Goal: Task Accomplishment & Management: Use online tool/utility

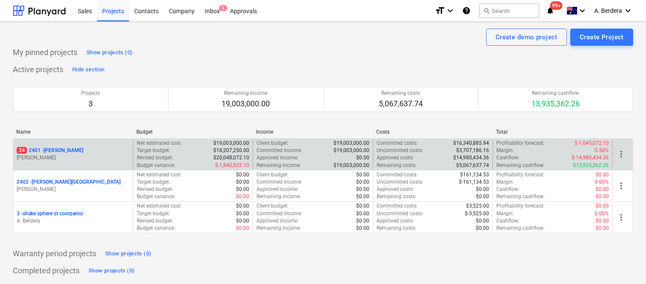
click at [98, 160] on p "M. Williams" at bounding box center [73, 157] width 113 height 7
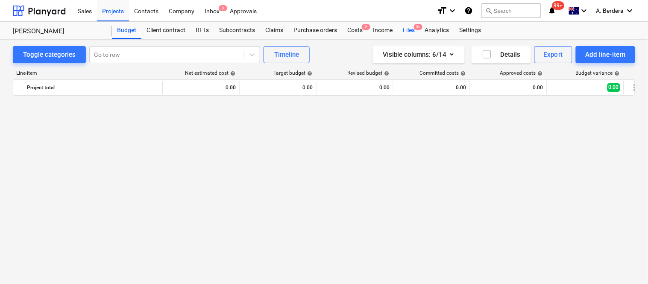
click at [405, 32] on div "Files 9+" at bounding box center [409, 30] width 22 height 17
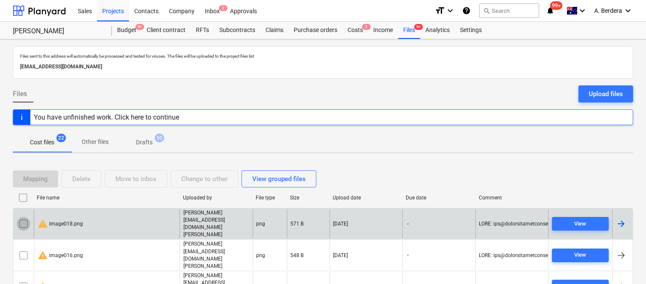
click at [17, 217] on input "checkbox" at bounding box center [24, 224] width 14 height 14
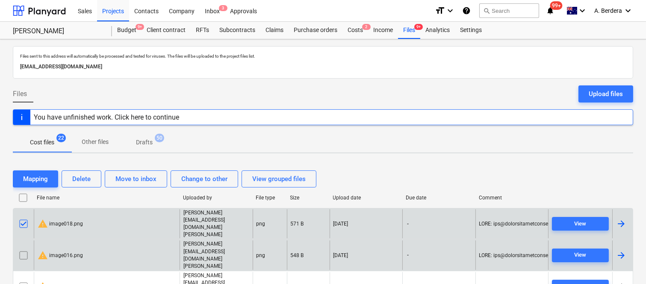
click at [25, 249] on input "checkbox" at bounding box center [24, 256] width 14 height 14
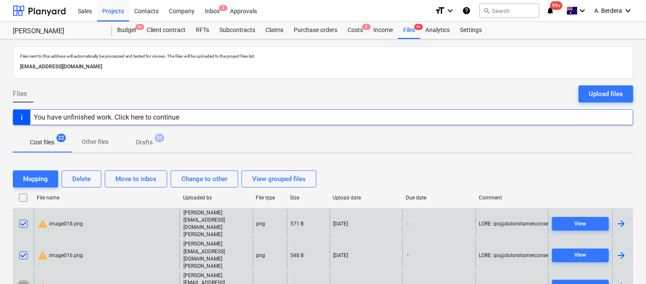
click at [23, 280] on input "checkbox" at bounding box center [24, 287] width 14 height 14
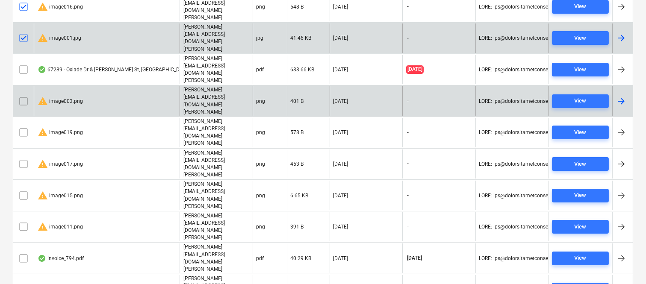
click at [23, 94] on input "checkbox" at bounding box center [24, 101] width 14 height 14
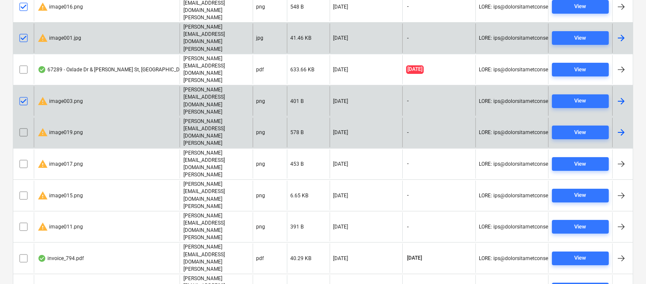
click at [24, 126] on input "checkbox" at bounding box center [24, 133] width 14 height 14
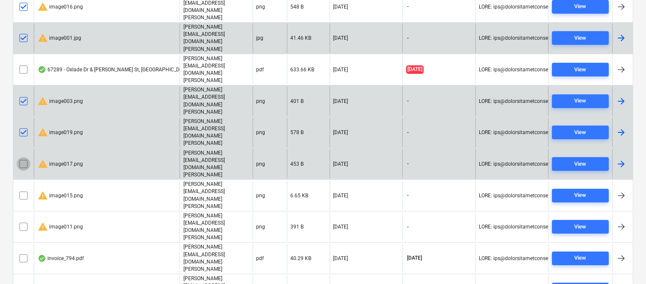
click at [22, 157] on input "checkbox" at bounding box center [24, 164] width 14 height 14
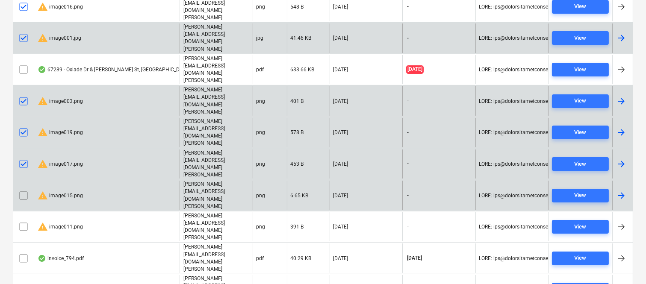
click at [23, 189] on input "checkbox" at bounding box center [24, 196] width 14 height 14
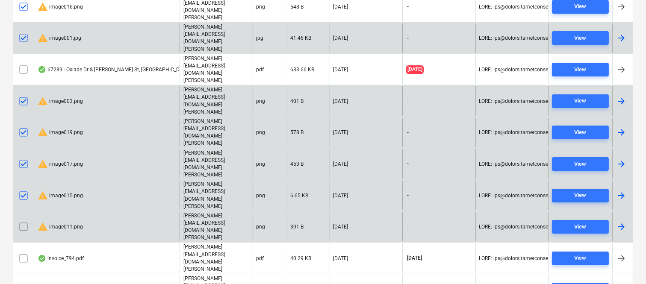
click at [22, 220] on input "checkbox" at bounding box center [24, 227] width 14 height 14
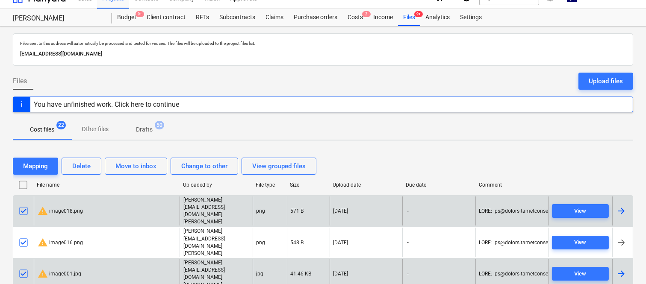
scroll to position [0, 0]
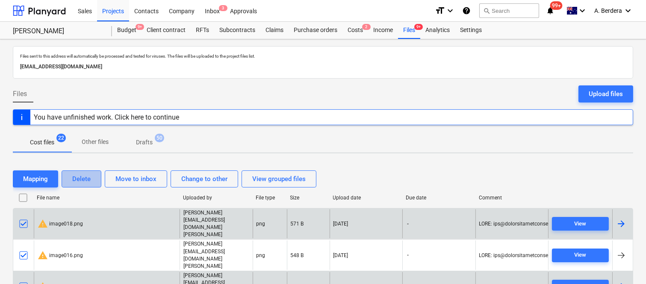
click at [86, 179] on div "Delete" at bounding box center [81, 179] width 18 height 11
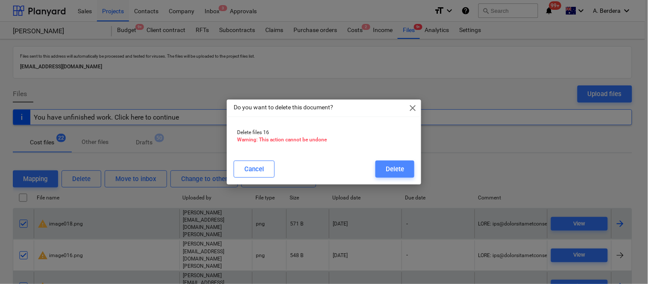
click at [382, 172] on button "Delete" at bounding box center [395, 169] width 39 height 17
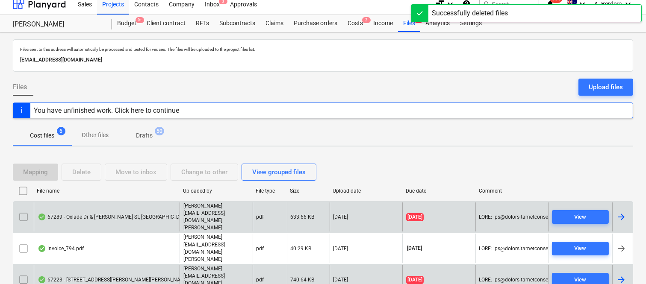
scroll to position [50, 0]
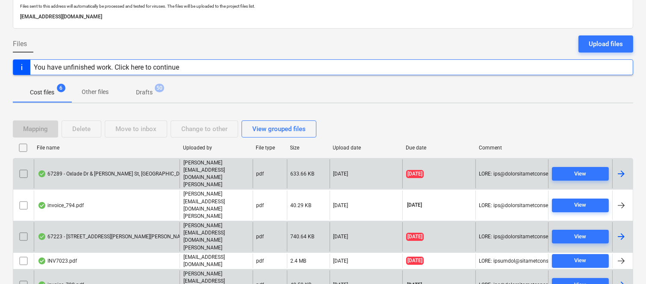
click at [137, 171] on div "67289 - Oxlade Dr & Sargent St, New Farm.pdf" at bounding box center [118, 174] width 160 height 7
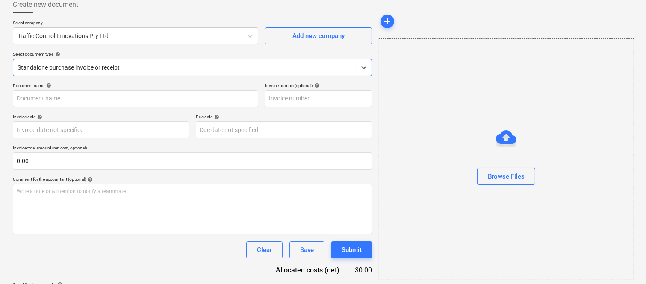
type input "00067289"
type input "30 Sep 2025"
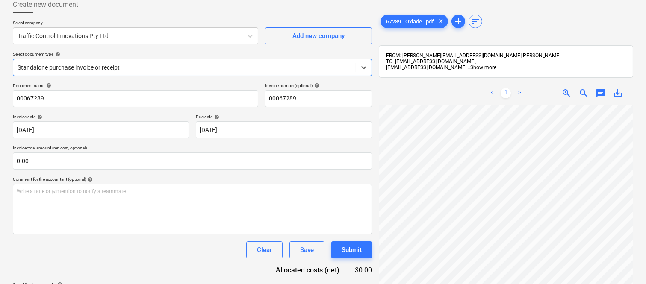
click at [135, 67] on div at bounding box center [185, 67] width 334 height 9
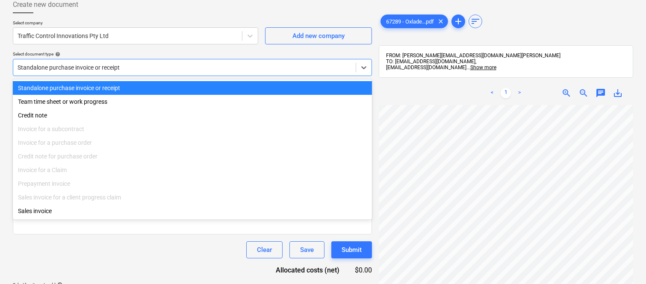
click at [139, 86] on div "Standalone purchase invoice or receipt" at bounding box center [192, 88] width 359 height 14
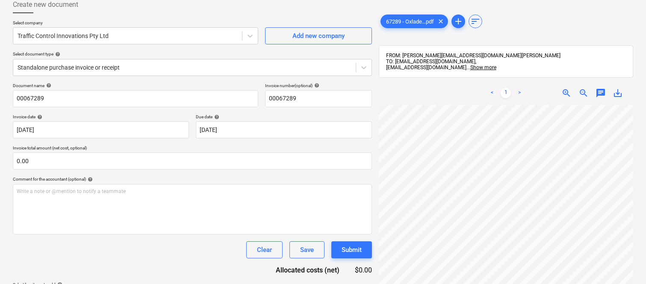
scroll to position [16, 68]
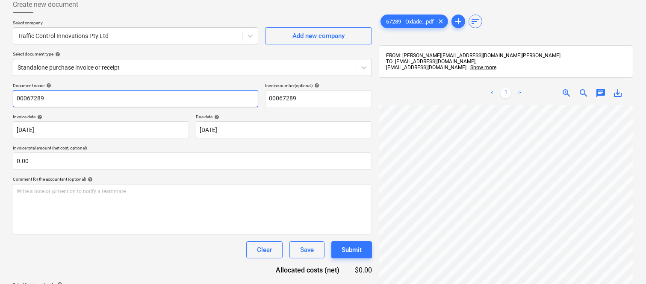
click at [14, 94] on input "00067289" at bounding box center [135, 98] width 245 height 17
type input "TRAFFIC CONTROL INNOVATIONS INV- 00067289"
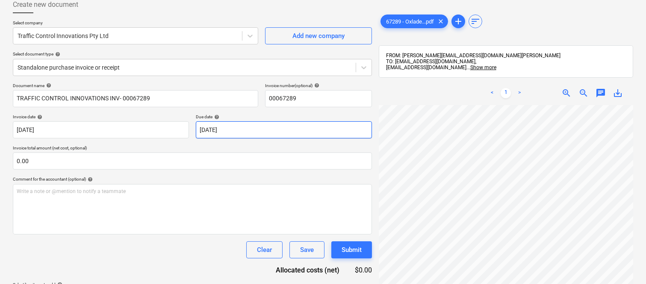
click at [280, 127] on body "Sales Projects Contacts Company Inbox 3 Approvals format_size keyboard_arrow_do…" at bounding box center [323, 92] width 646 height 284
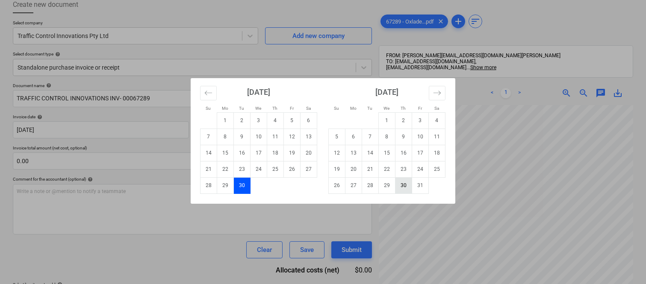
click at [403, 187] on td "30" at bounding box center [403, 185] width 17 height 16
type input "30 Oct 2025"
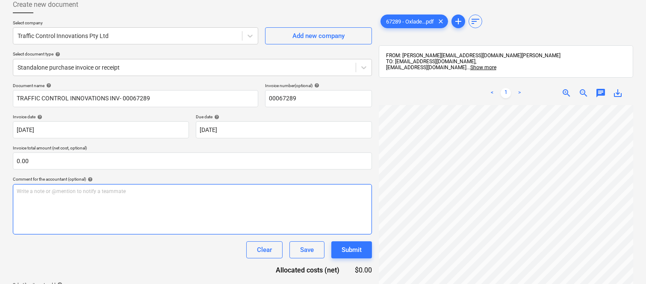
scroll to position [195, 68]
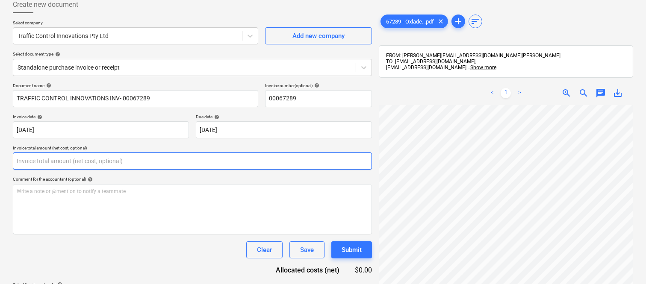
click at [50, 159] on input "text" at bounding box center [192, 161] width 359 height 17
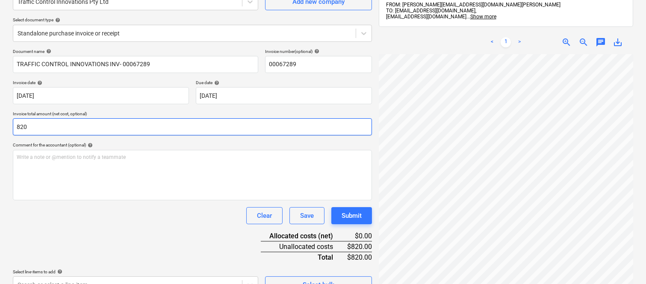
scroll to position [100, 0]
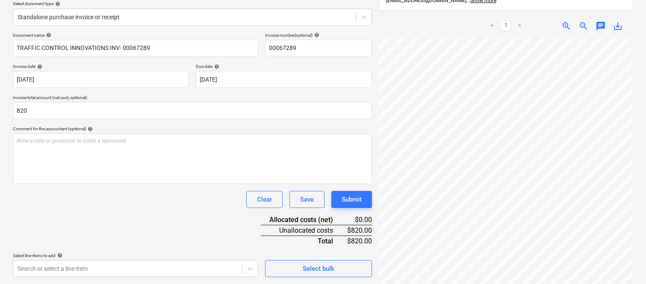
type input "820.00"
click at [85, 211] on div "Document name help TRAFFIC CONTROL INNOVATIONS INV- 00067289 Invoice number (op…" at bounding box center [192, 154] width 359 height 245
click at [148, 184] on body "Sales Projects Contacts Company Inbox 3 Approvals format_size keyboard_arrow_do…" at bounding box center [323, 42] width 646 height 284
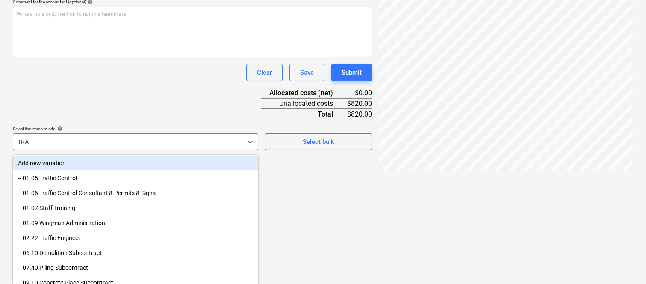
type input "TRAF"
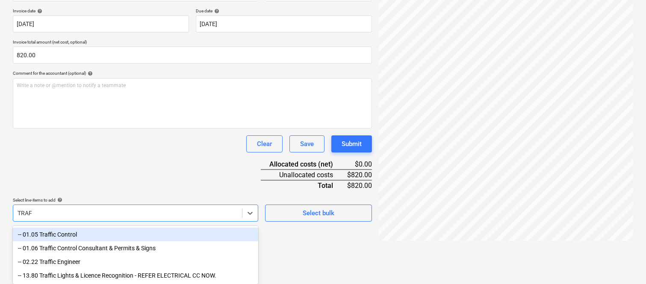
scroll to position [156, 0]
click at [125, 232] on div "-- 01.05 Traffic Control" at bounding box center [135, 235] width 245 height 14
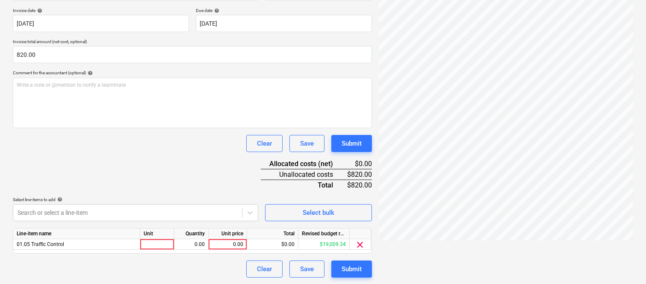
click at [130, 165] on div "Document name help TRAFFIC CONTROL INNOVATIONS INV- 00067289 Invoice number (op…" at bounding box center [192, 126] width 359 height 301
click at [156, 241] on div at bounding box center [157, 244] width 34 height 11
type input "INVOICE"
click at [199, 248] on div "0.00" at bounding box center [191, 244] width 27 height 11
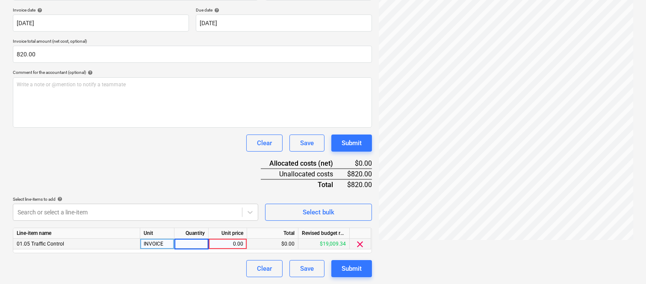
type input "1"
click at [227, 246] on div "0.00" at bounding box center [227, 244] width 31 height 11
type input "820"
click at [200, 274] on div "Clear Save Submit" at bounding box center [192, 268] width 359 height 17
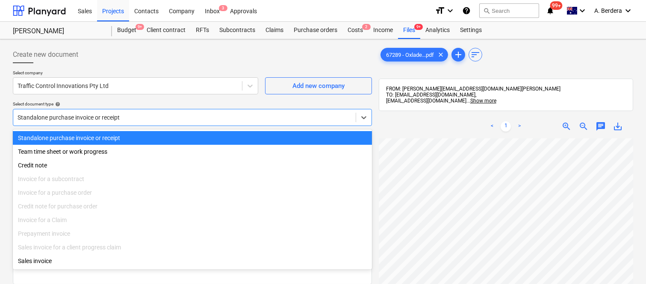
click at [171, 113] on div at bounding box center [185, 117] width 334 height 9
click at [187, 137] on div "Standalone purchase invoice or receipt" at bounding box center [192, 138] width 359 height 14
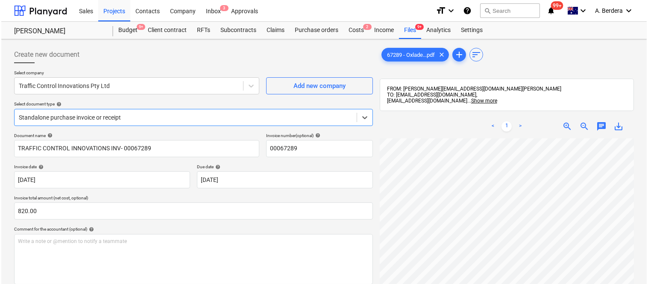
scroll to position [157, 0]
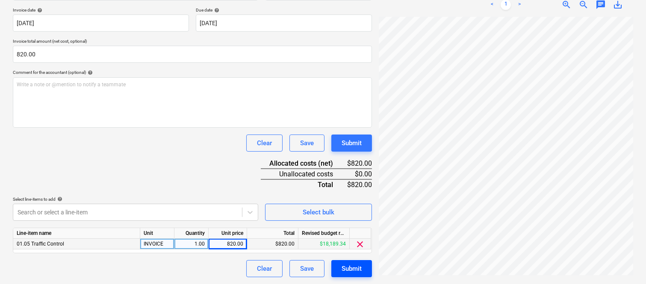
click at [359, 272] on div "Submit" at bounding box center [352, 268] width 20 height 11
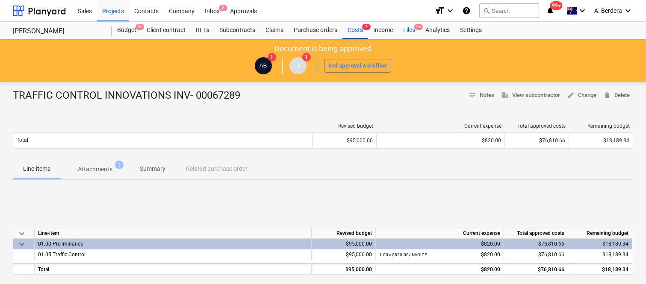
click at [411, 30] on div "Files 9+" at bounding box center [409, 30] width 22 height 17
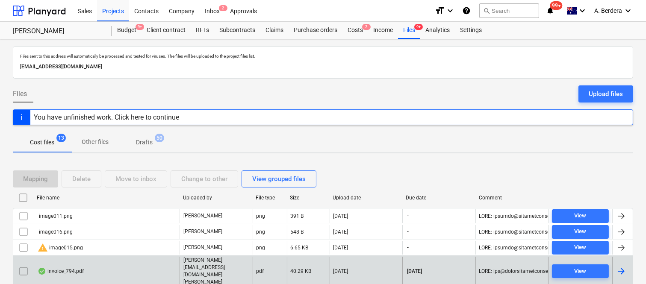
scroll to position [161, 0]
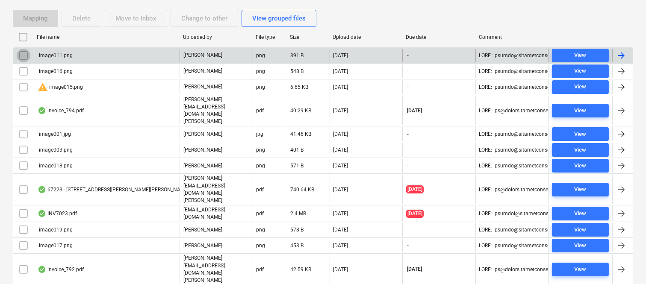
click at [24, 55] on input "checkbox" at bounding box center [24, 56] width 14 height 14
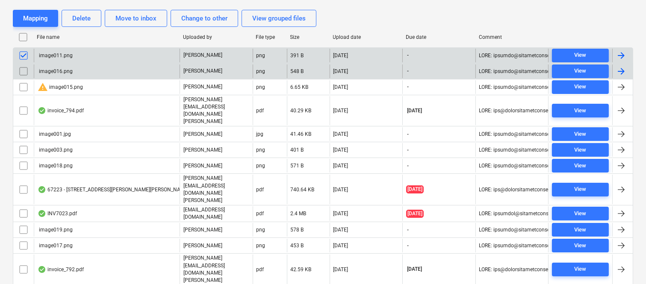
click at [23, 71] on input "checkbox" at bounding box center [24, 72] width 14 height 14
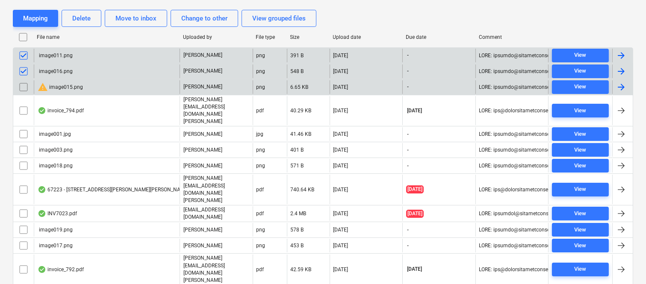
click at [21, 88] on input "checkbox" at bounding box center [24, 87] width 14 height 14
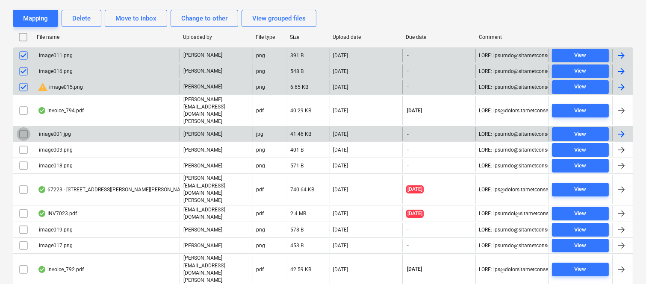
click at [22, 127] on input "checkbox" at bounding box center [24, 134] width 14 height 14
click at [21, 143] on input "checkbox" at bounding box center [24, 150] width 14 height 14
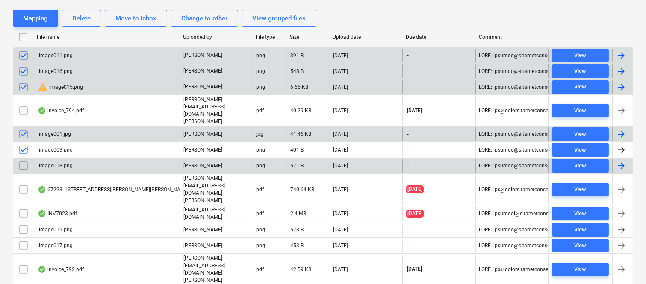
click at [23, 159] on input "checkbox" at bounding box center [24, 166] width 14 height 14
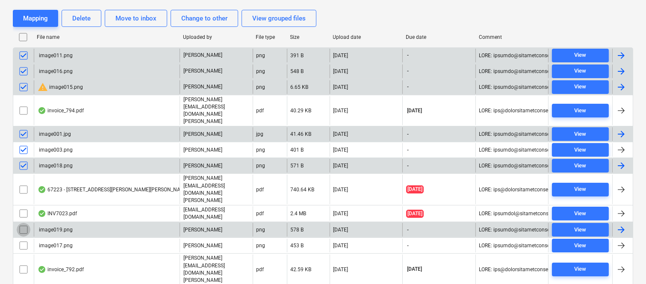
click at [23, 223] on input "checkbox" at bounding box center [24, 230] width 14 height 14
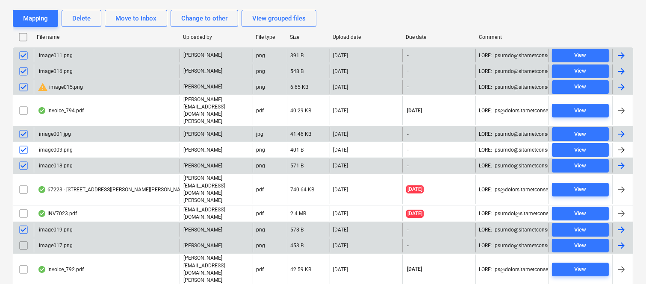
click at [22, 239] on input "checkbox" at bounding box center [24, 246] width 14 height 14
click at [90, 19] on div "Delete" at bounding box center [81, 18] width 18 height 11
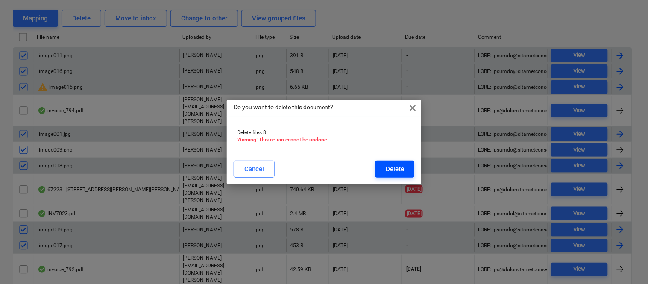
click at [382, 168] on button "Delete" at bounding box center [395, 169] width 39 height 17
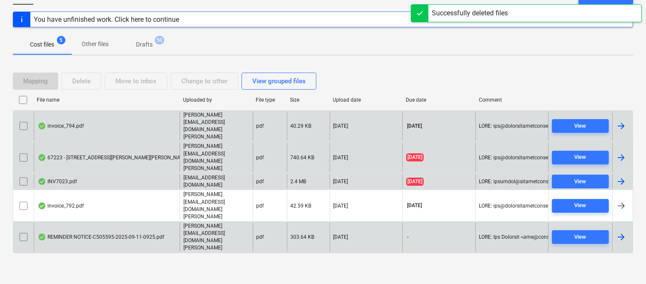
scroll to position [34, 0]
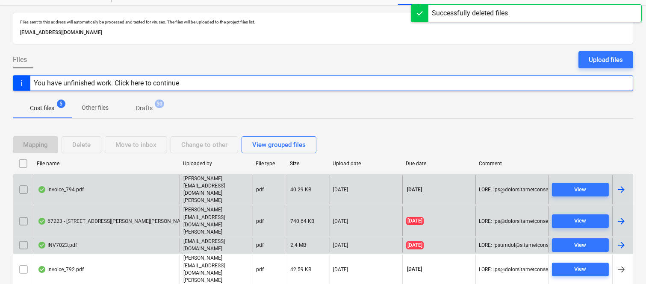
click at [123, 180] on div "invoice_794.pdf" at bounding box center [107, 189] width 146 height 29
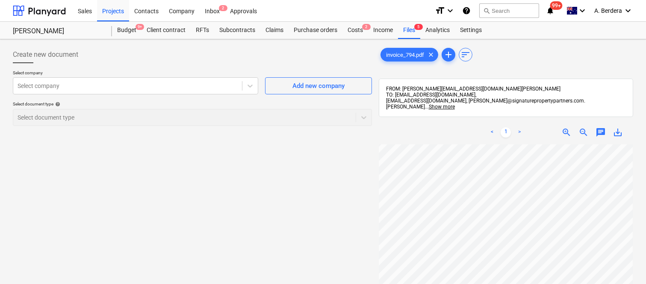
scroll to position [167, 67]
click at [585, 127] on span "zoom_out" at bounding box center [583, 132] width 10 height 10
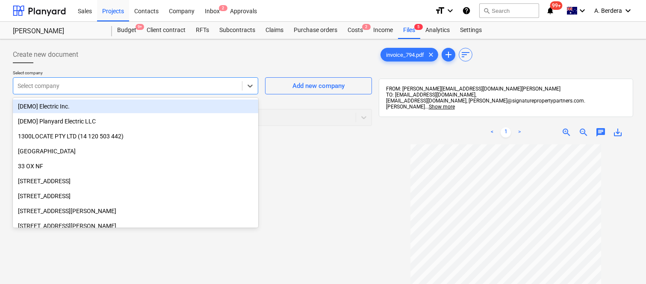
click at [197, 87] on div at bounding box center [128, 86] width 220 height 9
type input "dj"
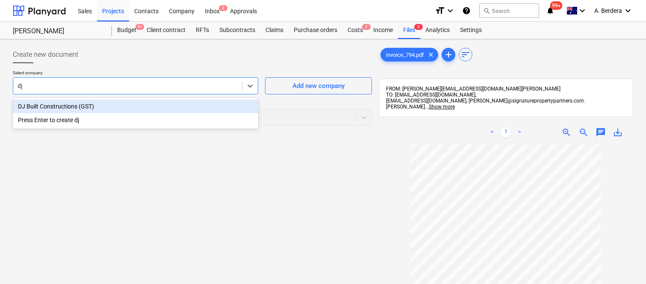
click at [172, 105] on div "DJ Built Constructions (GST)" at bounding box center [135, 107] width 245 height 14
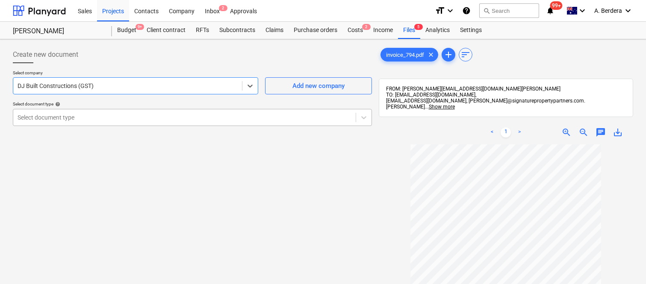
click at [176, 114] on div at bounding box center [185, 117] width 334 height 9
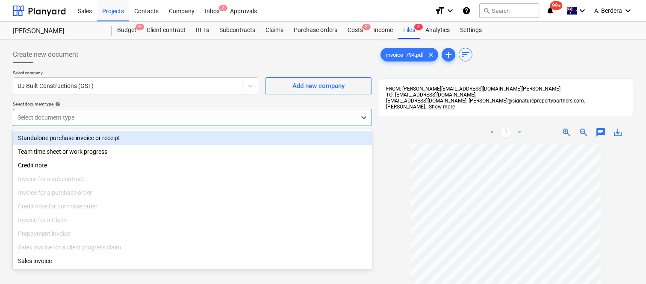
click at [180, 138] on div "Standalone purchase invoice or receipt" at bounding box center [192, 138] width 359 height 14
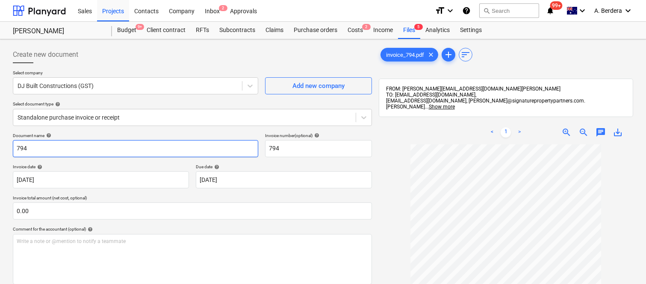
click at [13, 150] on input "794" at bounding box center [135, 148] width 245 height 17
click at [138, 150] on input "DJ BUILT CONSTRUCTIONS INV- 794" at bounding box center [135, 148] width 245 height 17
type input "DJ BUILT CONSTRUCTIONS INV- 794"
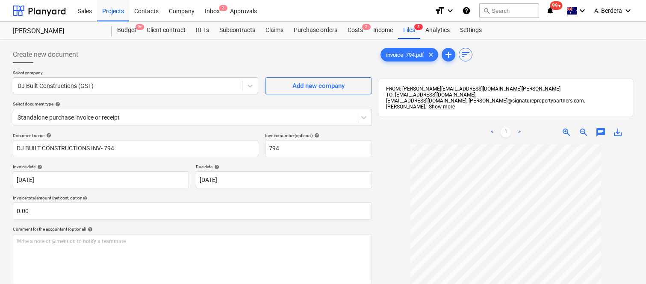
click at [130, 164] on div "Invoice date help" at bounding box center [101, 167] width 176 height 6
click at [133, 114] on div at bounding box center [185, 117] width 334 height 9
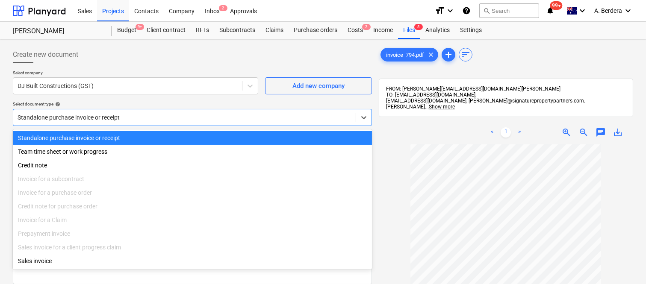
click at [138, 140] on div "Standalone purchase invoice or receipt" at bounding box center [192, 138] width 359 height 14
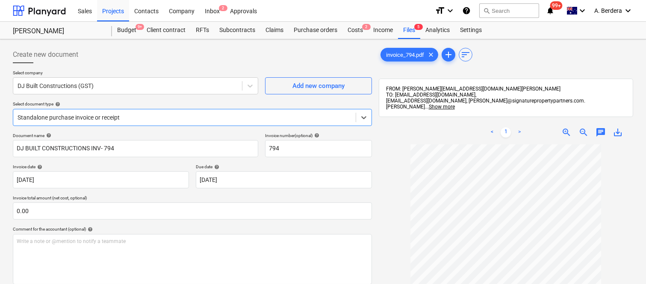
click at [566, 127] on span "zoom_in" at bounding box center [566, 132] width 10 height 10
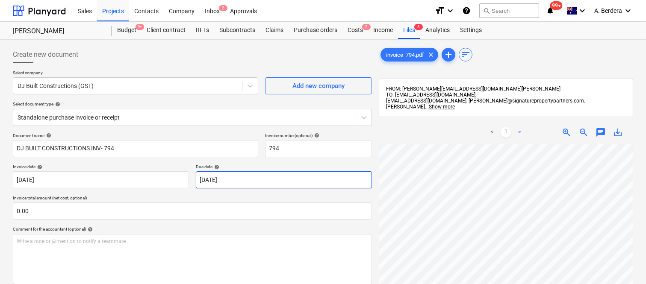
click at [318, 182] on body "Sales Projects Contacts Company Inbox 2 Approvals format_size keyboard_arrow_do…" at bounding box center [323, 142] width 646 height 284
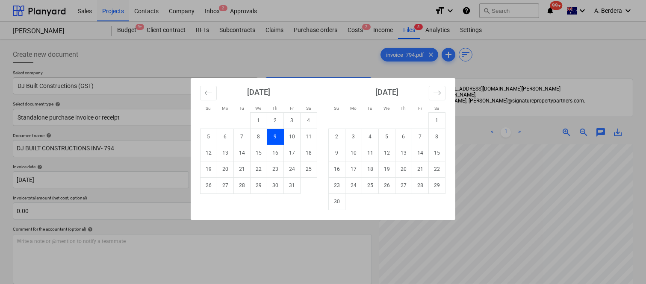
click at [279, 140] on td "9" at bounding box center [275, 137] width 17 height 16
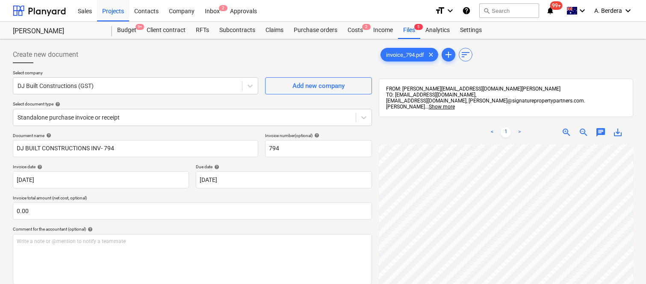
scroll to position [176, 67]
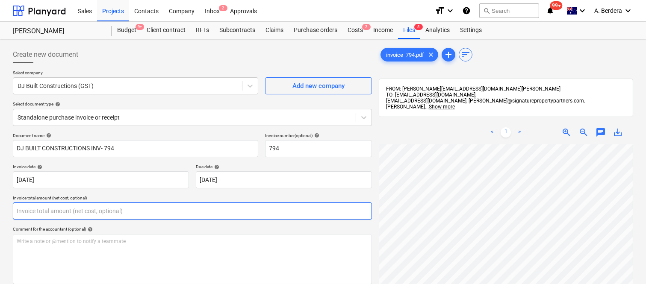
click at [92, 209] on input "text" at bounding box center [192, 211] width 359 height 17
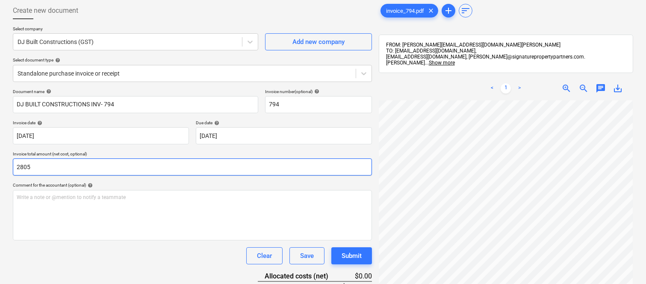
scroll to position [122, 0]
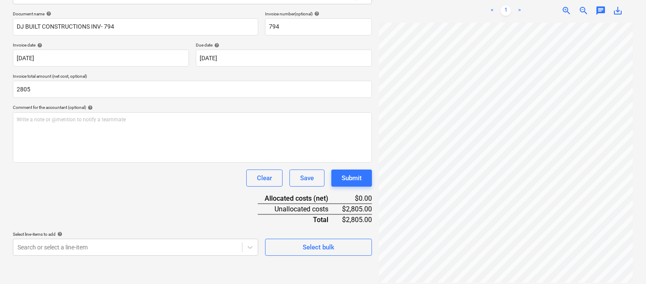
type input "2,805.00"
click at [174, 199] on div "Document name help DJ BUILT CONSTRUCTIONS INV- 794 Invoice number (optional) he…" at bounding box center [192, 133] width 359 height 245
click at [186, 236] on div "Select line-items to add help" at bounding box center [135, 235] width 245 height 6
click at [187, 162] on body "Sales Projects Contacts Company Inbox 2 Approvals format_size keyboard_arrow_do…" at bounding box center [323, 20] width 646 height 284
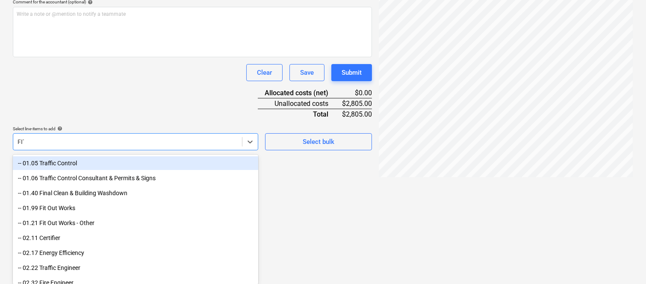
scroll to position [142, 0]
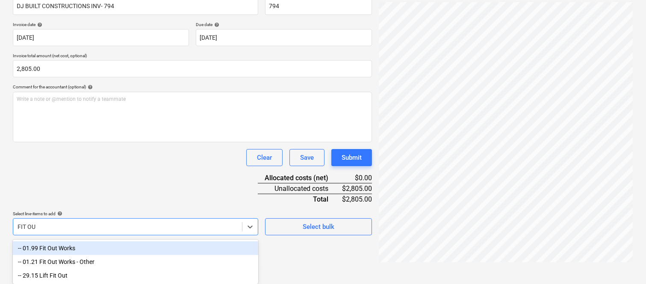
type input "FIT OUT"
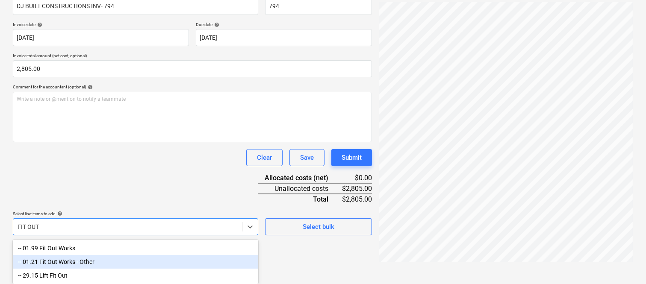
click at [81, 265] on div "-- 01.21 Fit Out Works - Other" at bounding box center [135, 262] width 245 height 14
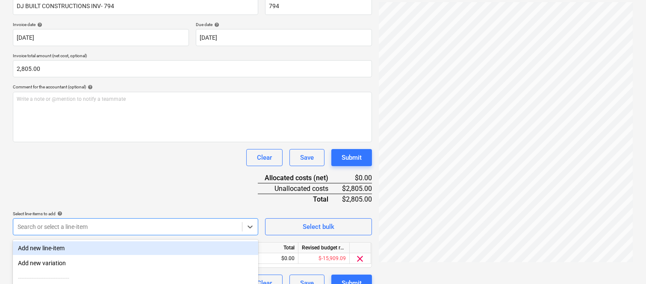
click at [123, 153] on div "Clear Save Submit" at bounding box center [192, 157] width 359 height 17
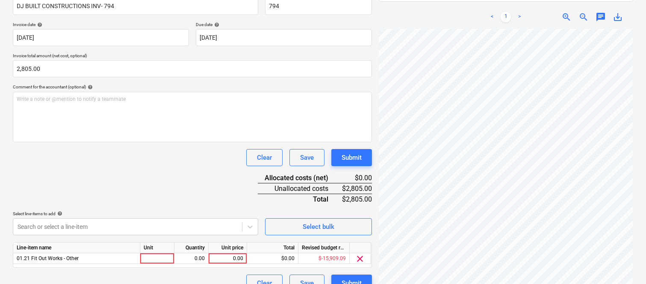
scroll to position [157, 0]
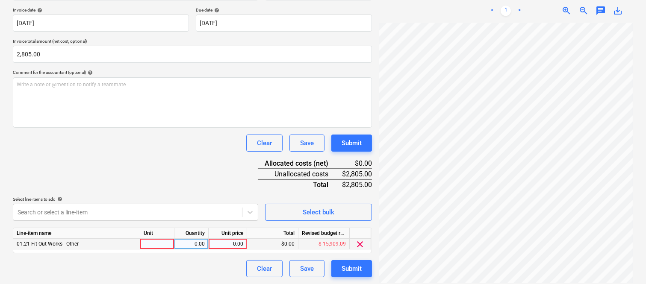
click at [156, 245] on div at bounding box center [157, 244] width 34 height 11
type input "INVOICE"
click at [203, 247] on div "0.00" at bounding box center [191, 244] width 27 height 11
type input "1"
click at [223, 247] on div "0.00" at bounding box center [227, 244] width 31 height 11
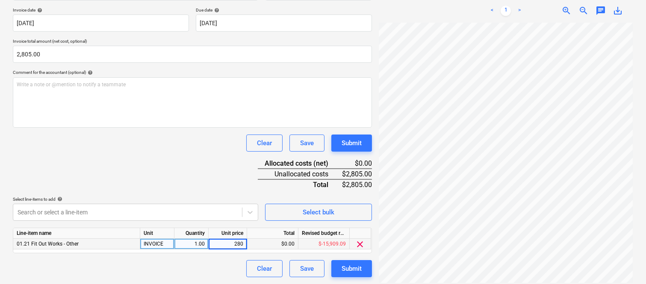
type input "2805"
click at [206, 271] on div "Clear Save Submit" at bounding box center [192, 268] width 359 height 17
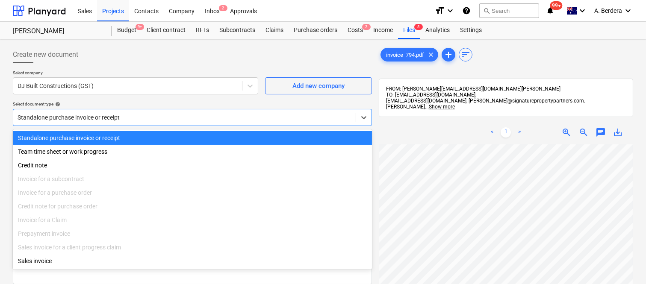
click at [177, 116] on div at bounding box center [185, 117] width 334 height 9
click at [186, 139] on div "Standalone purchase invoice or receipt" at bounding box center [192, 138] width 359 height 14
click at [189, 113] on div at bounding box center [185, 117] width 334 height 9
click at [191, 138] on div "Standalone purchase invoice or receipt" at bounding box center [192, 138] width 359 height 14
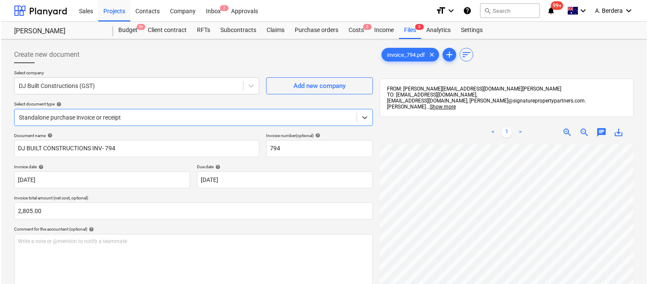
scroll to position [157, 0]
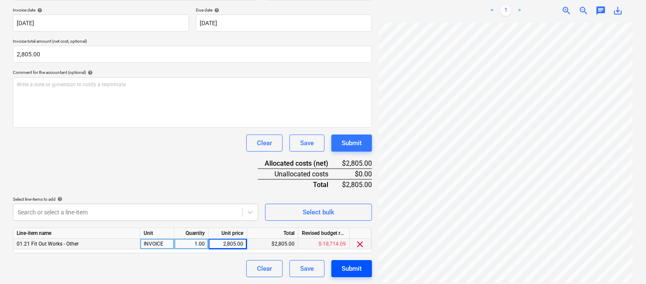
click at [350, 268] on div "Submit" at bounding box center [352, 268] width 20 height 11
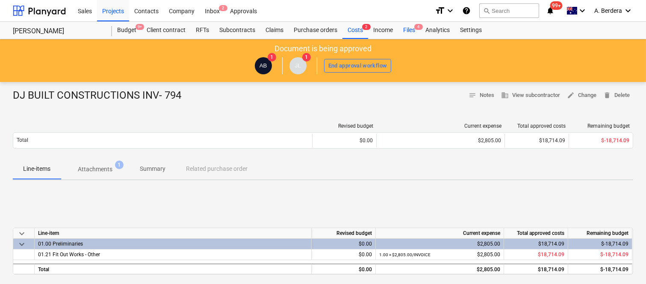
click at [415, 27] on span "4" at bounding box center [418, 27] width 9 height 6
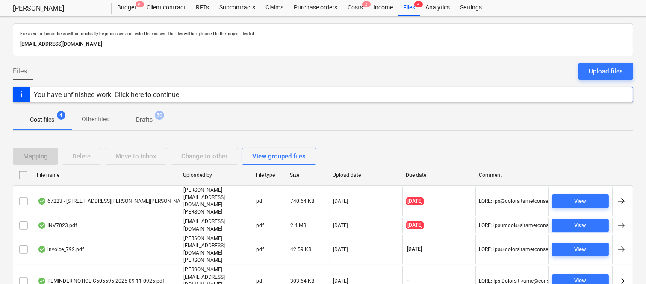
scroll to position [18, 0]
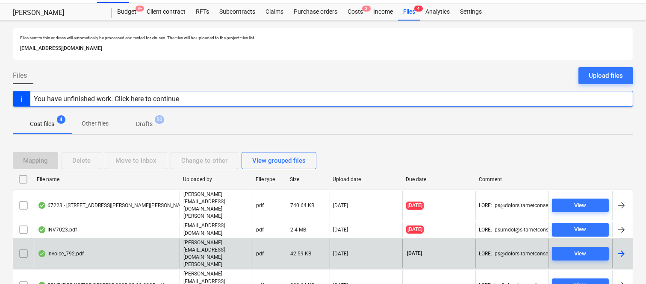
click at [119, 239] on div "invoice_792.pdf" at bounding box center [107, 253] width 146 height 29
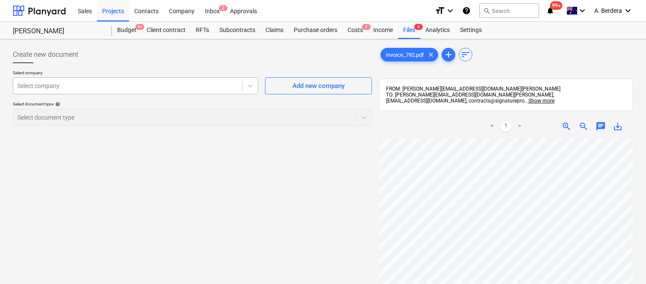
click at [127, 86] on div at bounding box center [128, 86] width 220 height 9
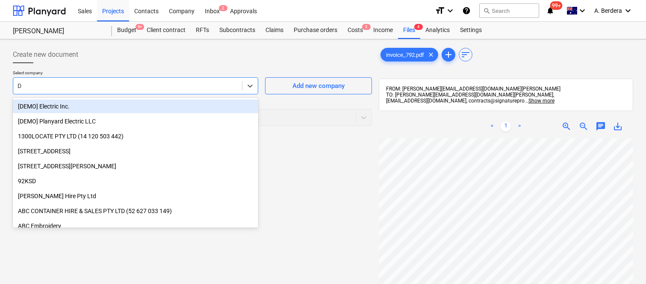
type input "DJ"
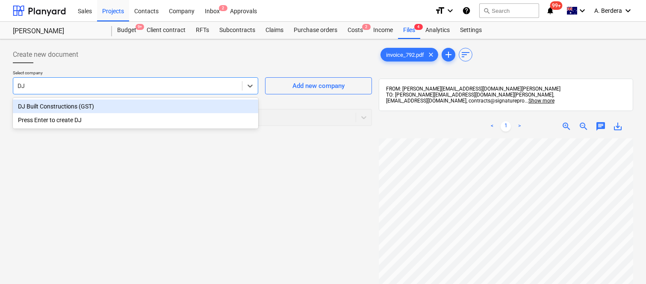
click at [116, 107] on div "DJ Built Constructions (GST)" at bounding box center [135, 107] width 245 height 14
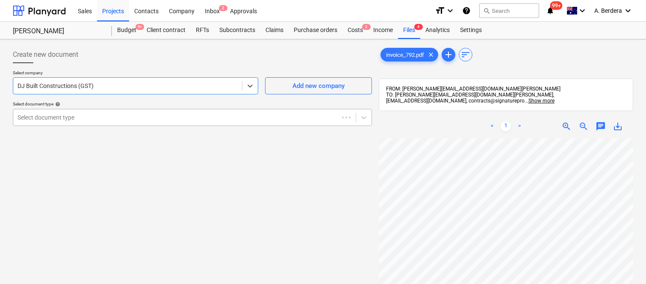
click at [121, 117] on div at bounding box center [176, 117] width 317 height 9
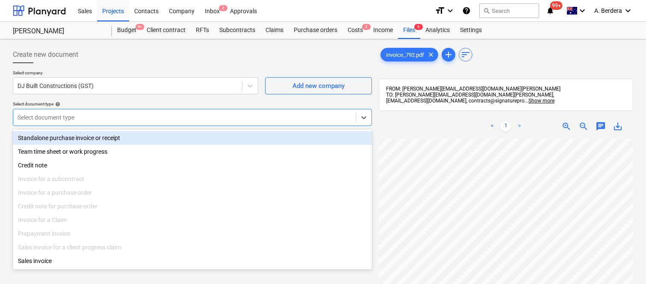
click at [128, 135] on div "Standalone purchase invoice or receipt" at bounding box center [192, 138] width 359 height 14
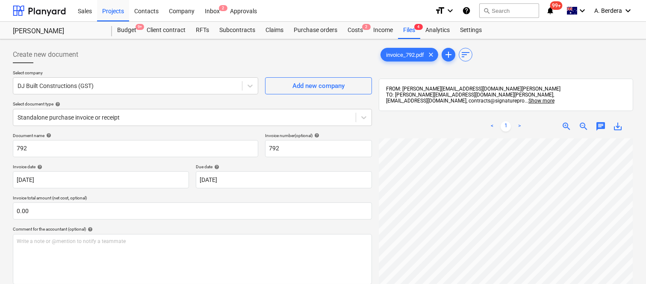
scroll to position [177, 67]
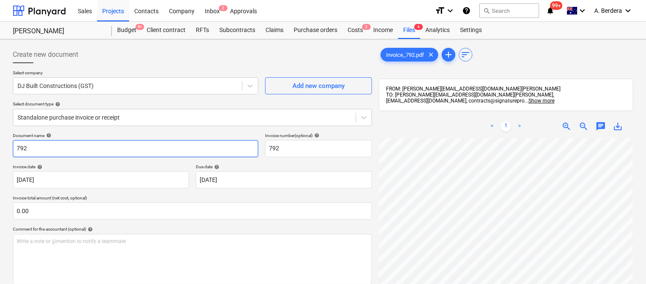
click at [14, 150] on input "792" at bounding box center [135, 148] width 245 height 17
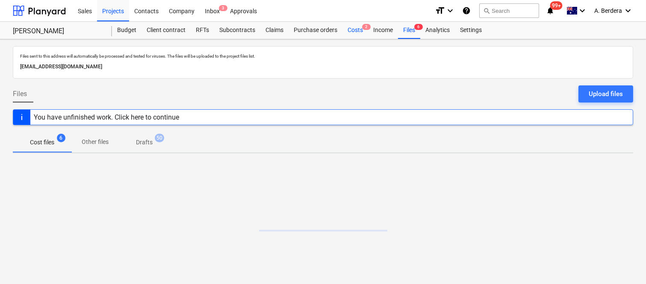
click at [354, 30] on div "Costs 2" at bounding box center [355, 30] width 26 height 17
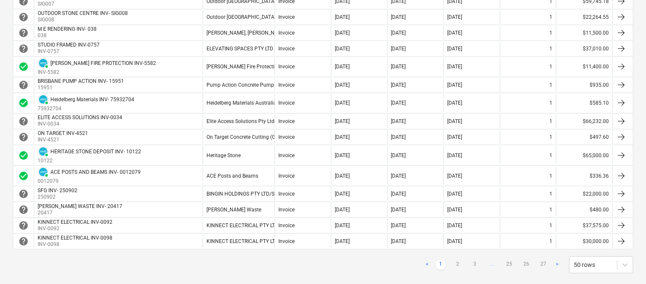
scroll to position [756, 0]
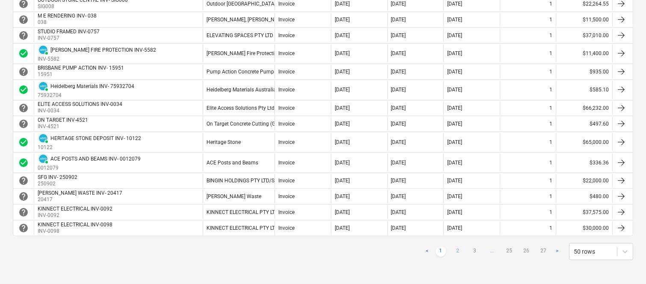
click at [459, 249] on link "2" at bounding box center [458, 252] width 10 height 10
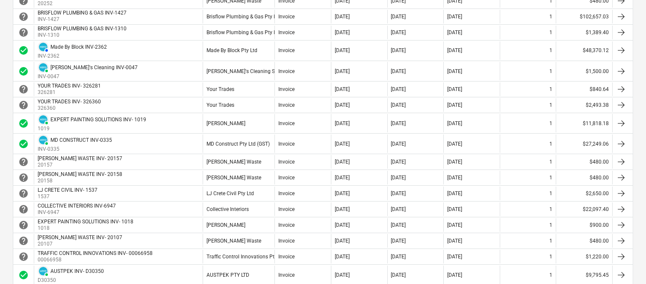
scroll to position [433, 0]
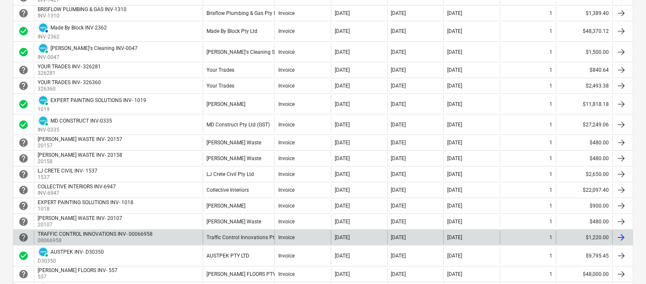
click at [172, 236] on div "TRAFFIC CONTROL INNOVATIONS INV- 00066958 00066958" at bounding box center [118, 238] width 169 height 14
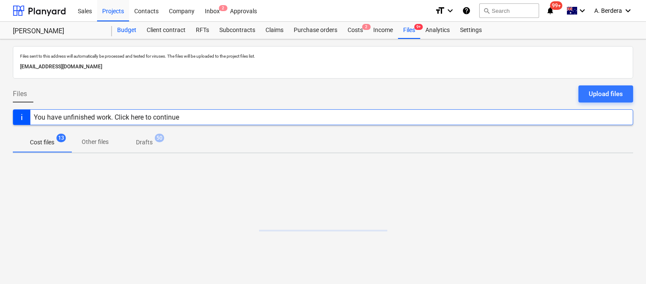
click at [128, 31] on div "Budget" at bounding box center [126, 30] width 29 height 17
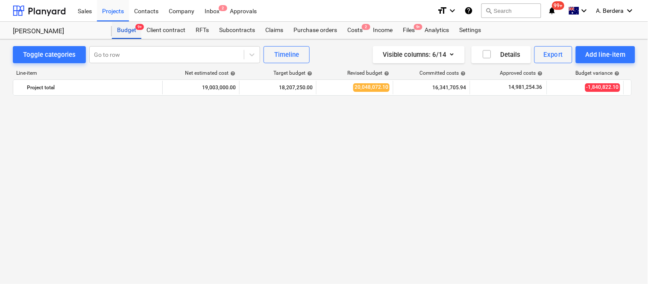
scroll to position [1178, 0]
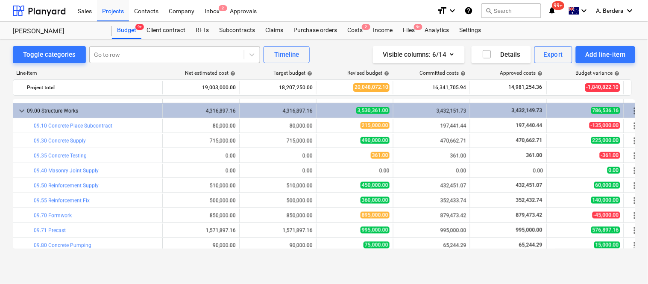
click at [140, 52] on div at bounding box center [167, 54] width 146 height 9
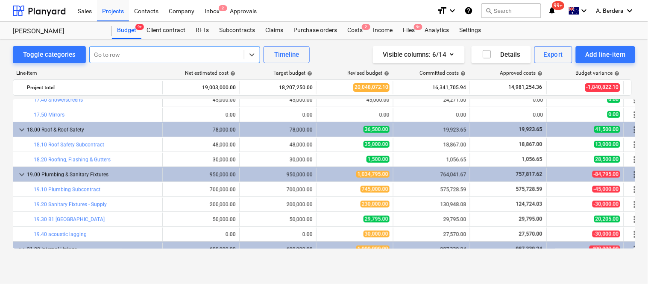
scroll to position [1963, 0]
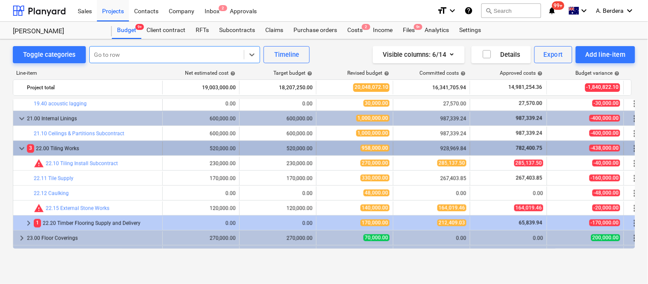
click at [150, 146] on div "3 22.00 Tiling Works" at bounding box center [93, 149] width 132 height 14
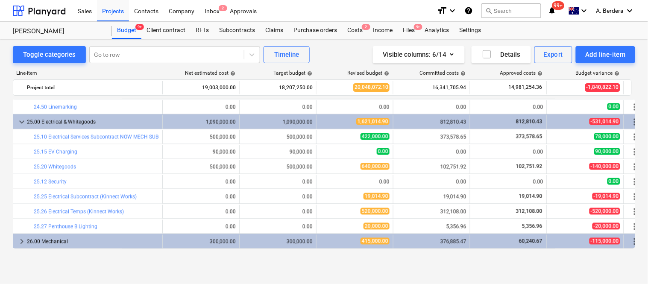
scroll to position [2214, 0]
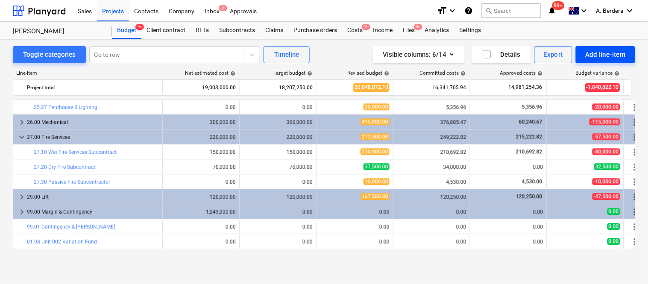
click at [596, 55] on div "Add line-item" at bounding box center [606, 54] width 41 height 11
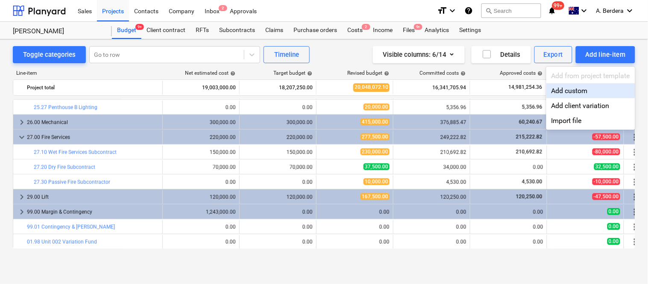
click at [574, 93] on div "Add custom" at bounding box center [591, 90] width 89 height 15
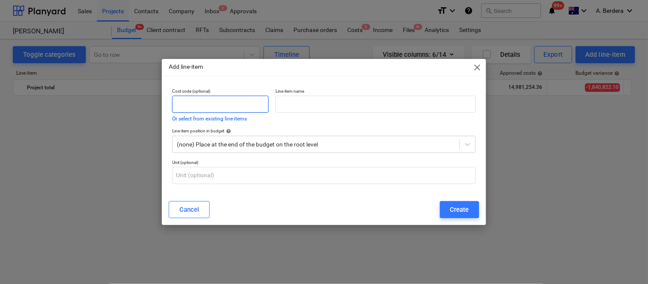
scroll to position [2214, 0]
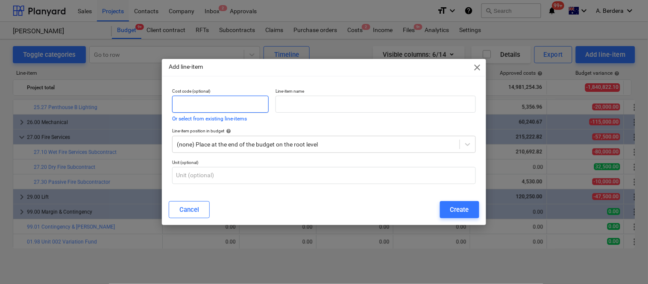
click at [224, 105] on input "text" at bounding box center [220, 104] width 97 height 17
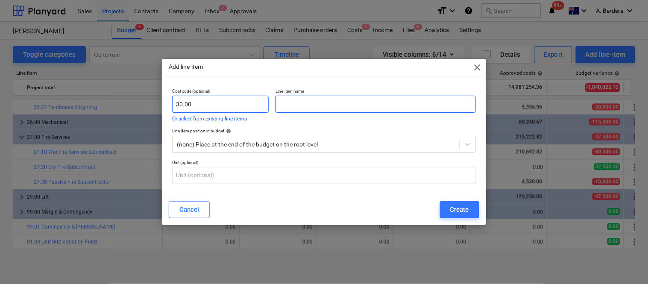
type input "30.00"
click at [321, 106] on input "text" at bounding box center [376, 104] width 200 height 17
paste input "KSD early works"
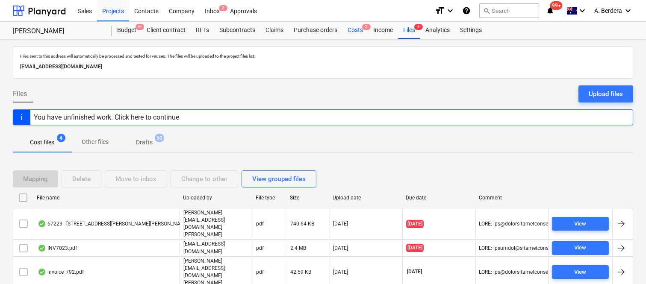
click at [349, 31] on div "Costs 2" at bounding box center [355, 30] width 26 height 17
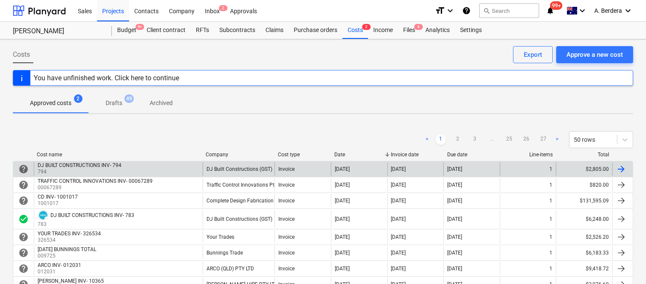
click at [241, 174] on div "DJ Built Constructions (GST)" at bounding box center [239, 169] width 72 height 14
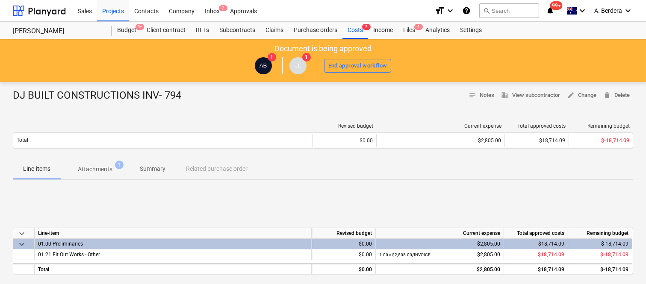
click at [101, 167] on p "Attachments" at bounding box center [95, 169] width 35 height 9
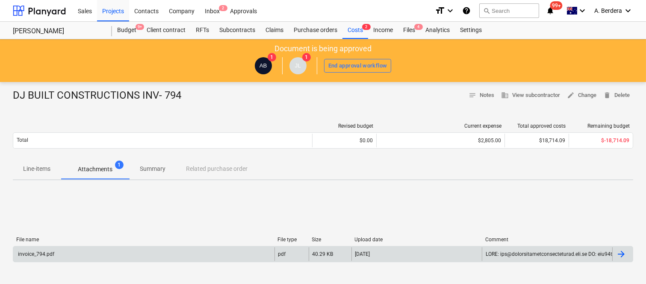
click at [198, 248] on div "invoice_794.pdf" at bounding box center [143, 254] width 261 height 14
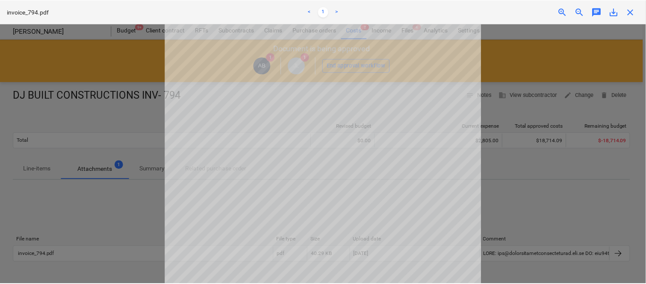
scroll to position [6, 0]
click at [638, 13] on span "close" at bounding box center [633, 12] width 10 height 10
